Goal: Use online tool/utility: Utilize a website feature to perform a specific function

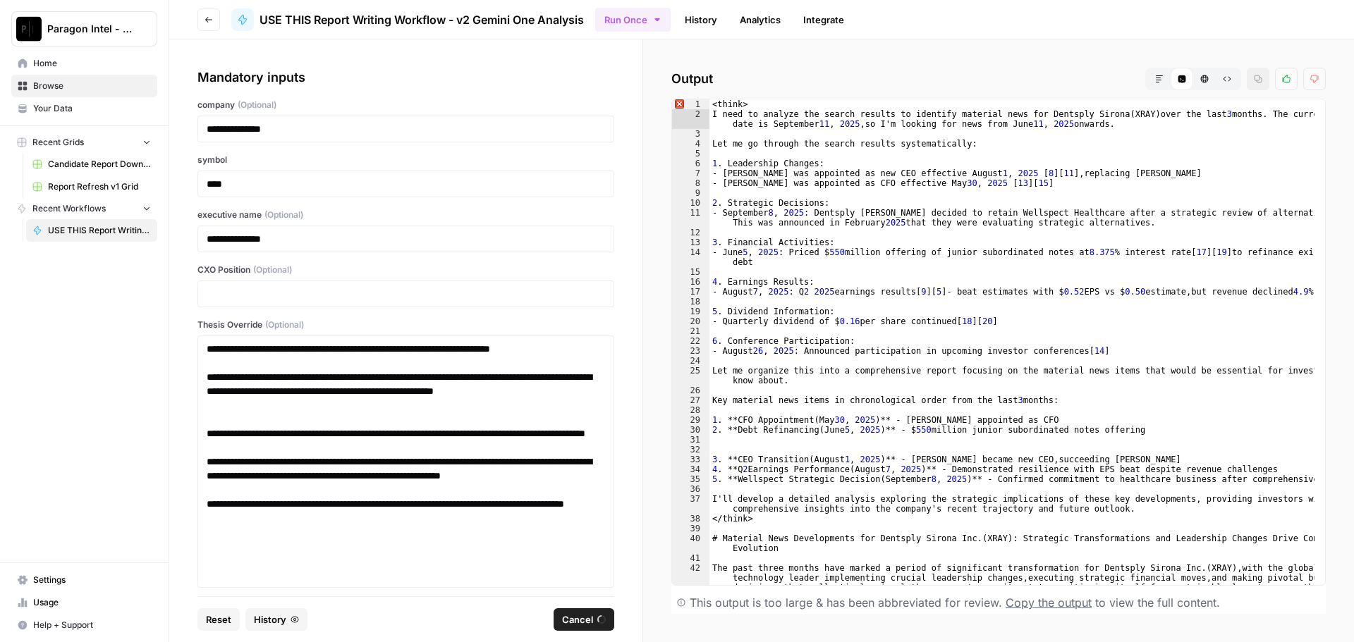
scroll to position [2649, 0]
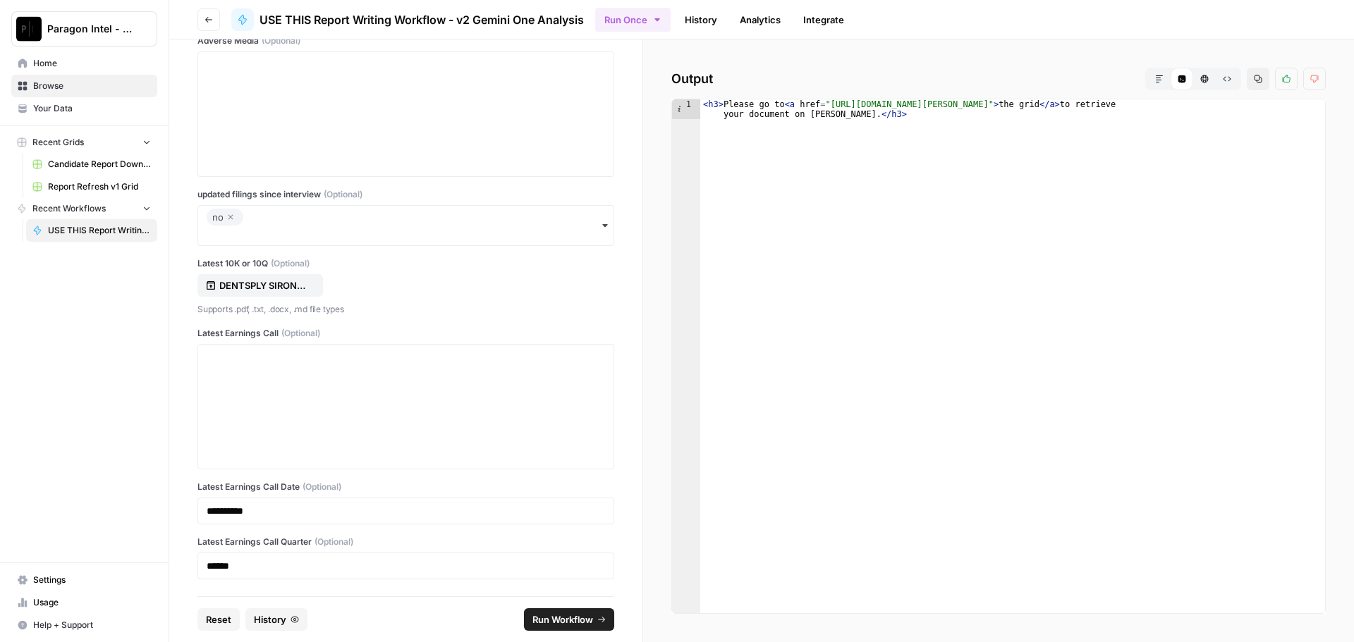
type textarea "**********"
drag, startPoint x: 823, startPoint y: 102, endPoint x: 1199, endPoint y: 105, distance: 376.5
click at [1199, 105] on div "< h3 > Please go to < a href = "https://app.airops.com/paragon-intel-bill-ty-co…" at bounding box center [1012, 375] width 625 height 553
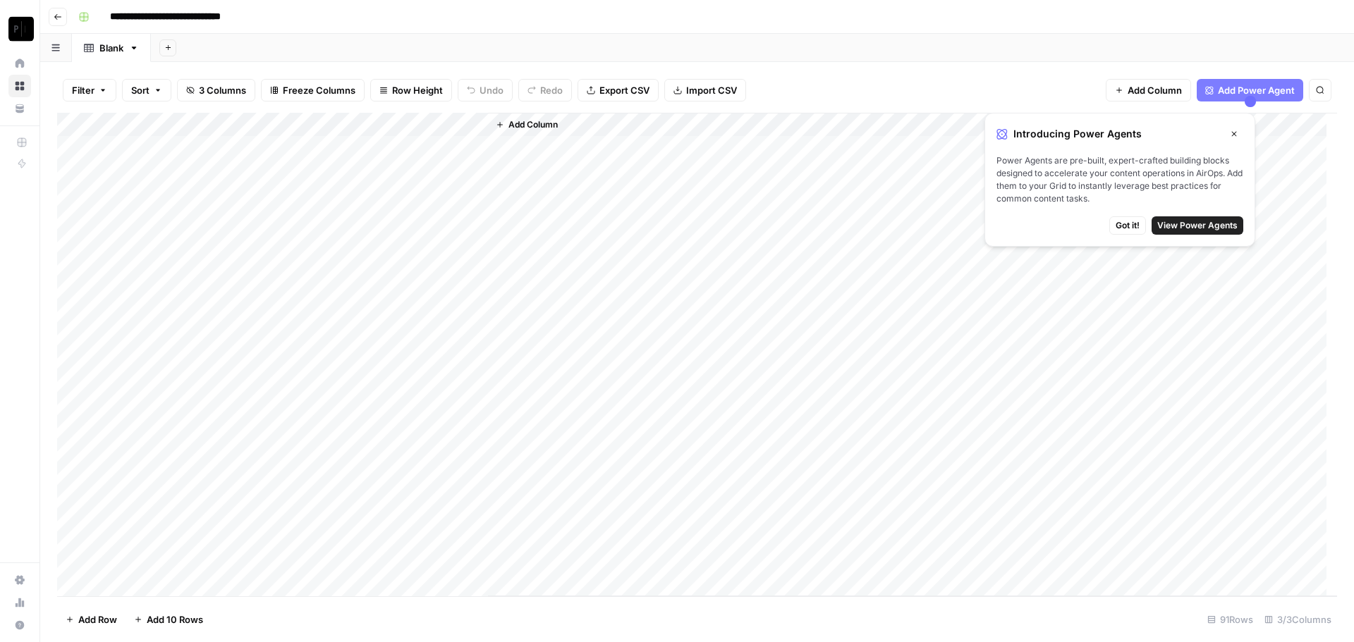
click at [422, 125] on div "Add Column" at bounding box center [697, 355] width 1280 height 484
click at [431, 239] on span "Sort Descending" at bounding box center [449, 243] width 123 height 14
click at [270, 146] on div "Add Column" at bounding box center [697, 355] width 1280 height 482
click at [300, 149] on div "Add Column" at bounding box center [697, 355] width 1280 height 482
click at [300, 149] on body "**********" at bounding box center [677, 321] width 1354 height 642
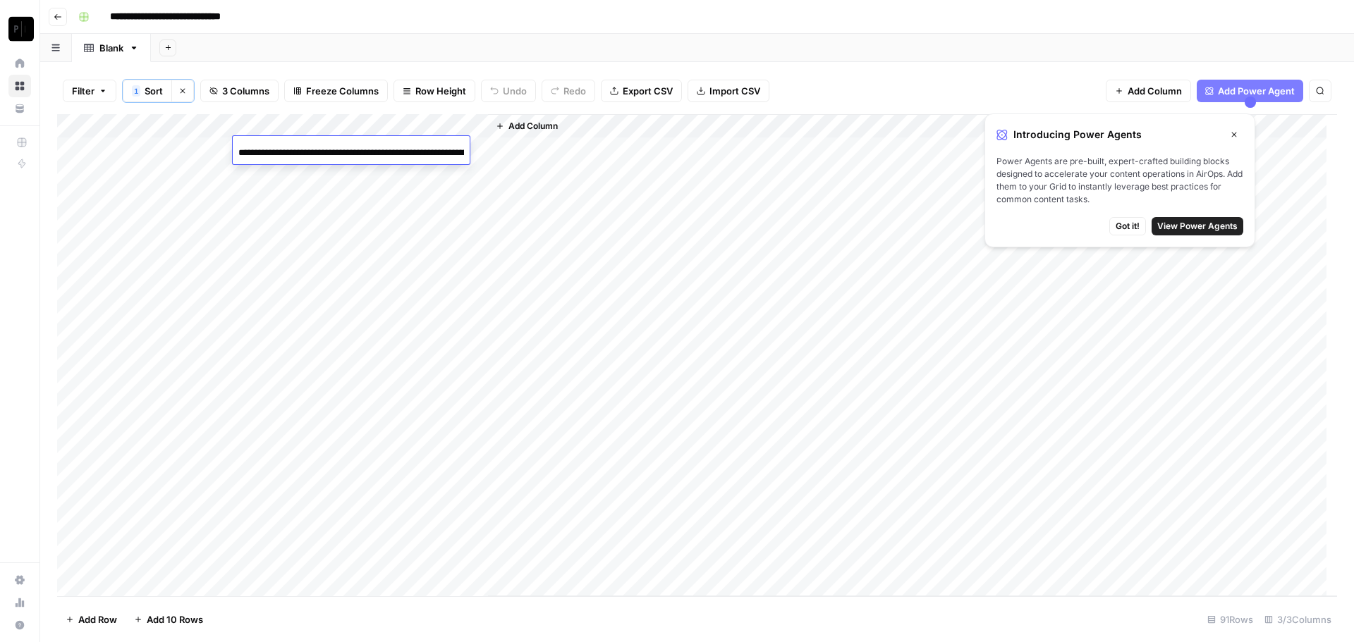
scroll to position [0, 1150]
click at [754, 154] on div "Add Column" at bounding box center [912, 355] width 849 height 482
click at [266, 123] on div "Add Column" at bounding box center [697, 355] width 1280 height 482
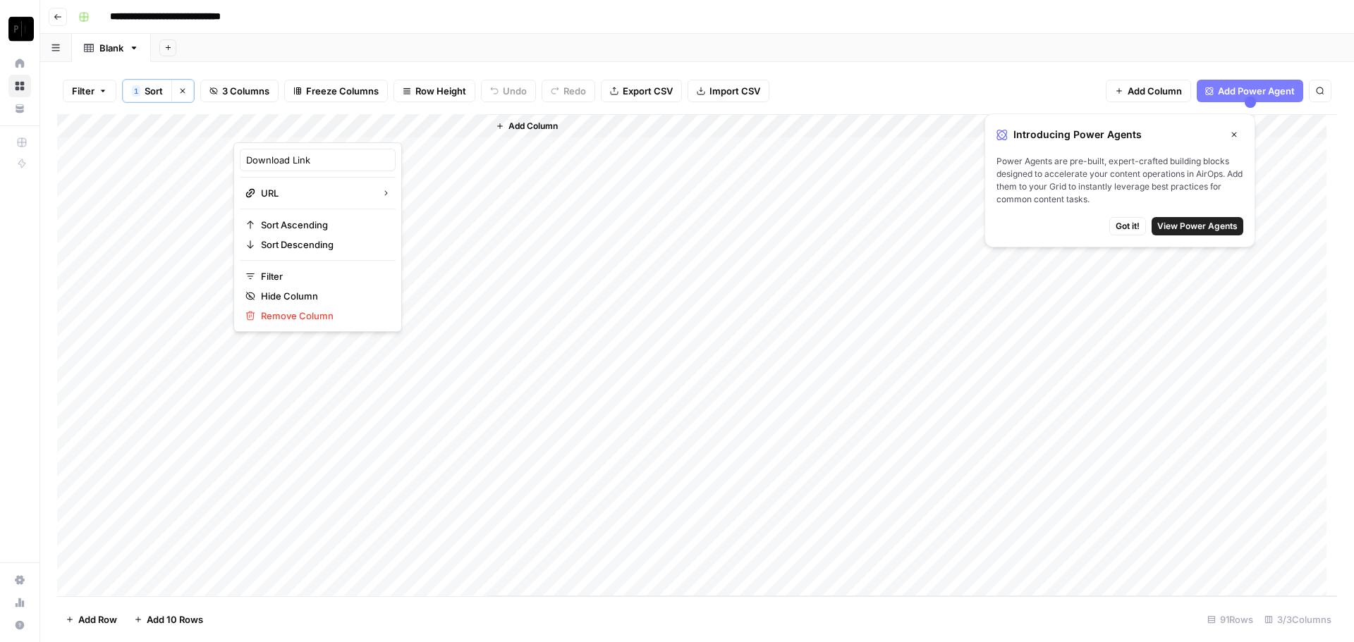
click at [742, 265] on div "Add Column" at bounding box center [912, 355] width 849 height 482
click at [155, 150] on div "Add Column" at bounding box center [697, 355] width 1280 height 482
click at [769, 214] on div "Add Column" at bounding box center [912, 355] width 849 height 482
click at [348, 149] on div "Add Column" at bounding box center [697, 355] width 1280 height 482
